Goal: Task Accomplishment & Management: Manage account settings

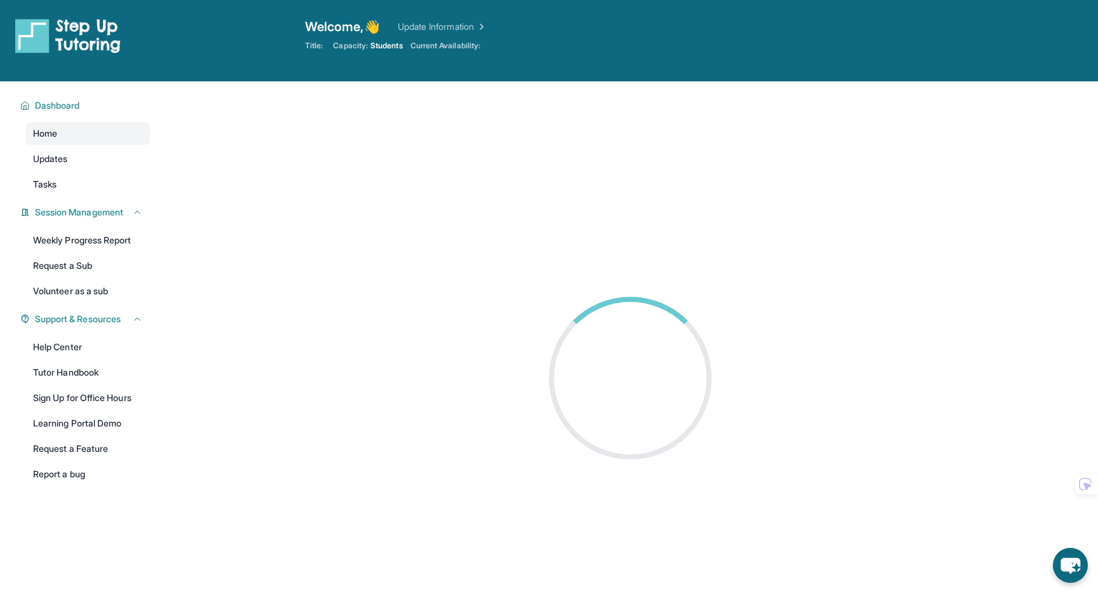
click at [25, 40] on img at bounding box center [68, 36] width 106 height 36
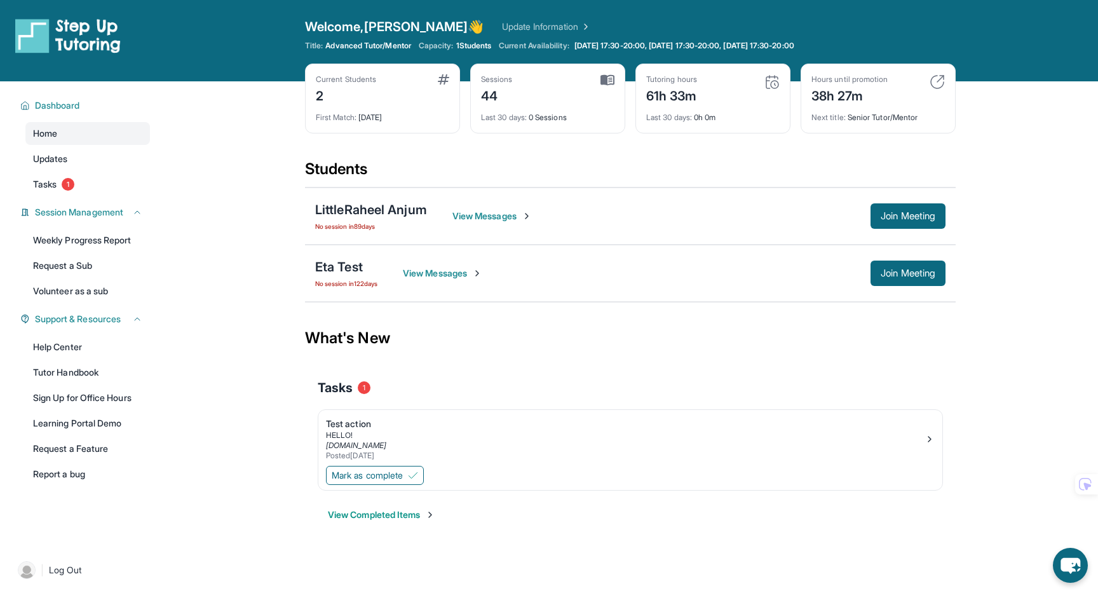
click at [382, 223] on span "No session [DATE]" at bounding box center [371, 226] width 112 height 10
click at [382, 212] on div "LittleRaheel Anjum" at bounding box center [371, 210] width 112 height 18
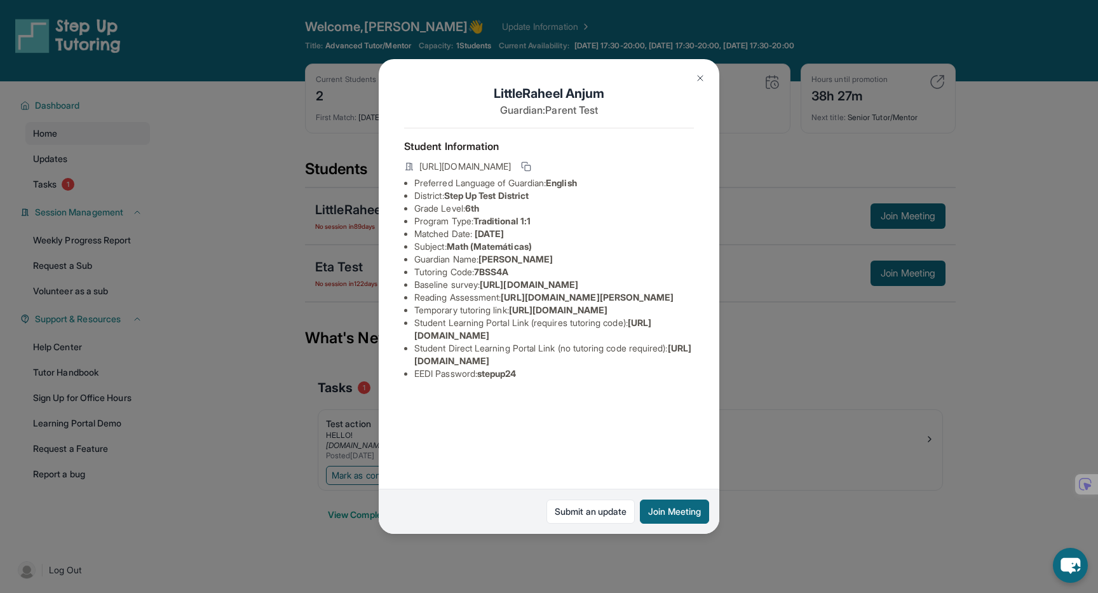
click at [341, 222] on div "LittleRaheel Anjum Guardian: Parent Test Student Information [URL][DOMAIN_NAME]…" at bounding box center [549, 296] width 1098 height 593
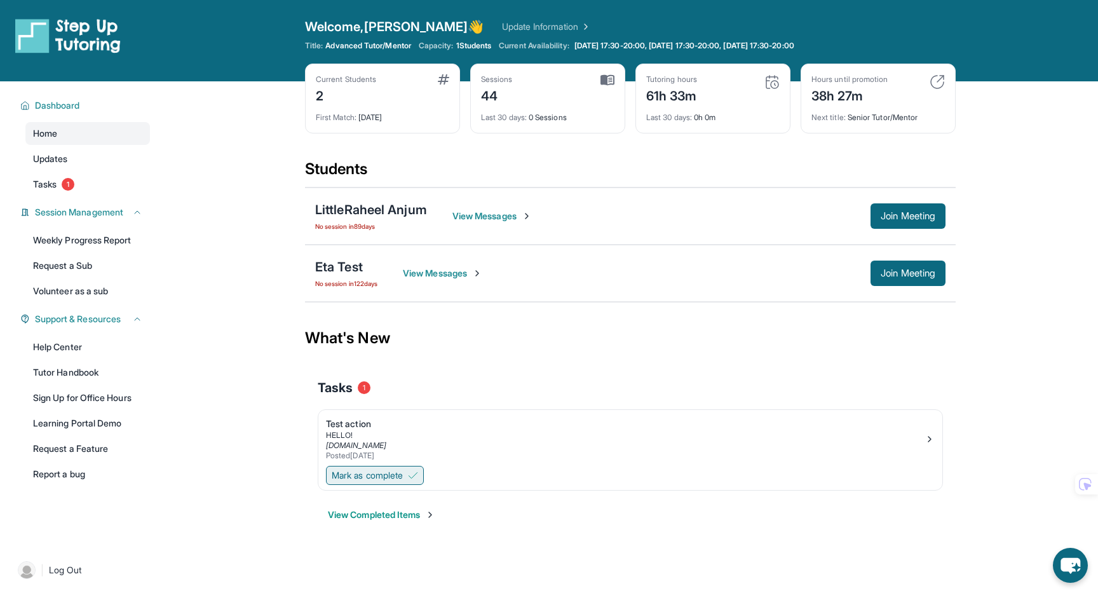
click at [358, 475] on span "Mark as complete" at bounding box center [367, 475] width 71 height 13
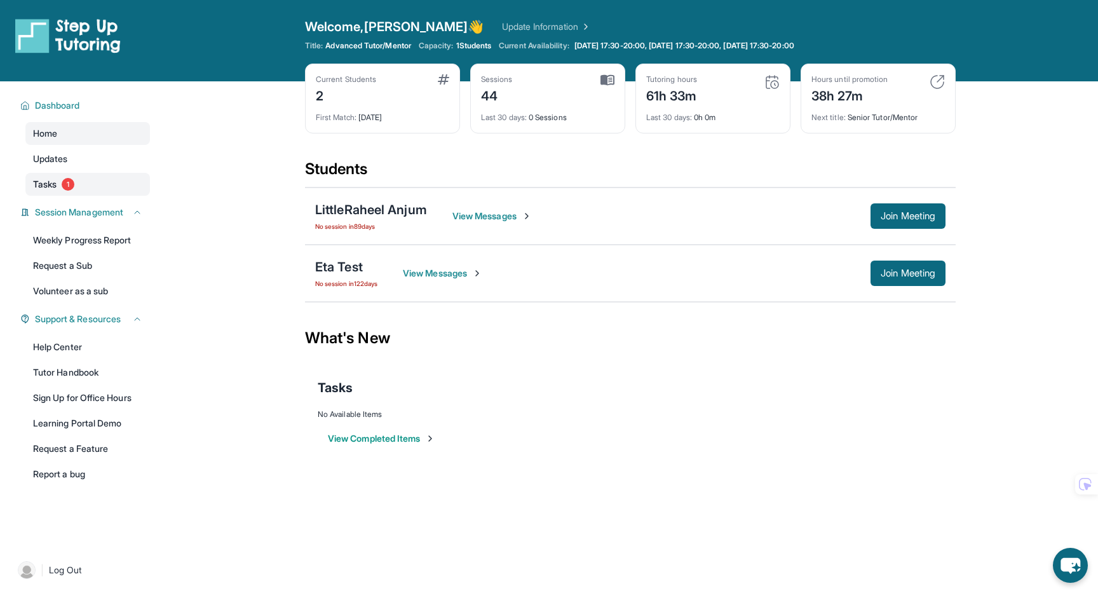
click at [66, 183] on span "1" at bounding box center [68, 184] width 13 height 13
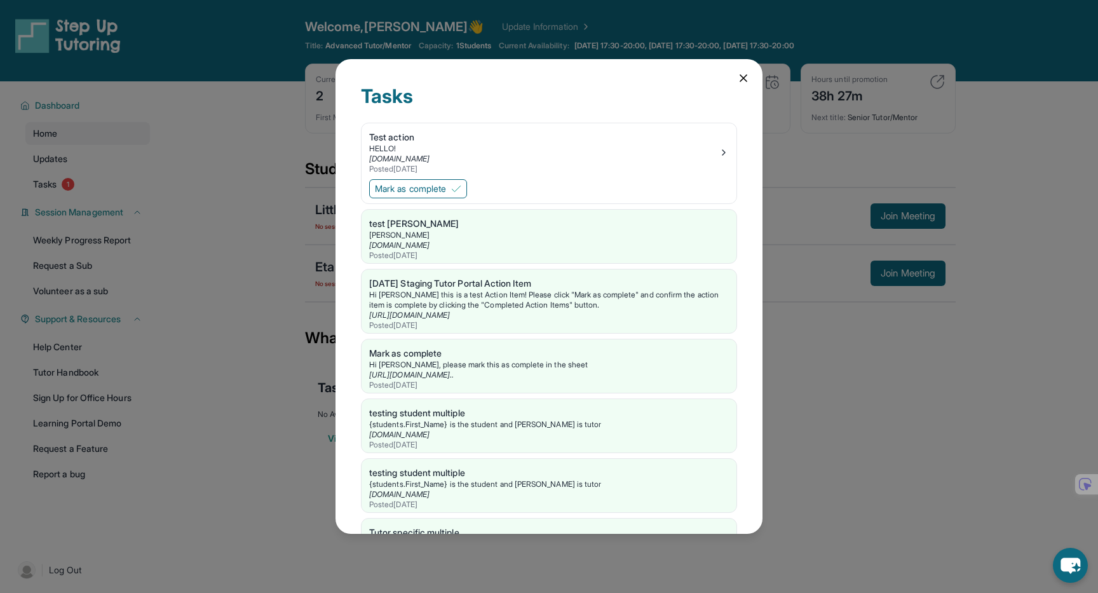
click at [168, 200] on div "Tasks Test action HELLO! [DOMAIN_NAME] Posted [DATE] [PERSON_NAME] as complete …" at bounding box center [549, 296] width 1098 height 593
